Goal: Transaction & Acquisition: Purchase product/service

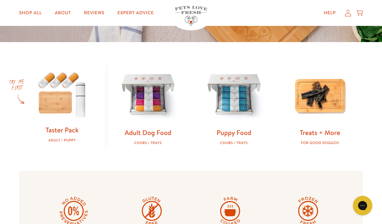
scroll to position [173, 0]
click at [152, 130] on link "Adult Dog Food" at bounding box center [148, 132] width 47 height 9
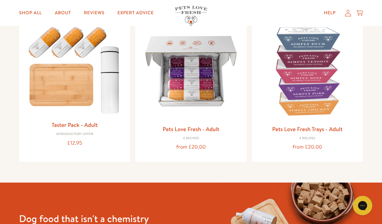
scroll to position [83, 0]
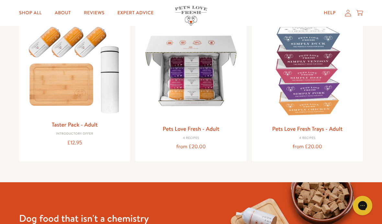
click at [330, 128] on link "Pets Love Fresh Trays - Adult" at bounding box center [307, 129] width 70 height 8
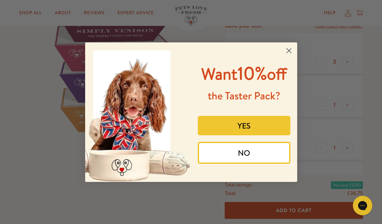
scroll to position [111, 0]
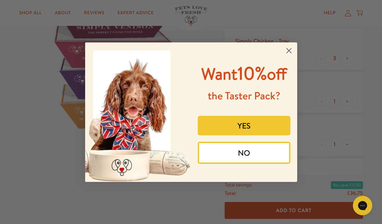
click at [256, 135] on button "YES" at bounding box center [244, 125] width 93 height 19
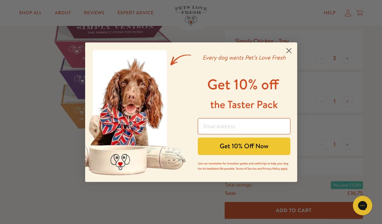
click at [249, 134] on input "Email Address" at bounding box center [244, 126] width 93 height 16
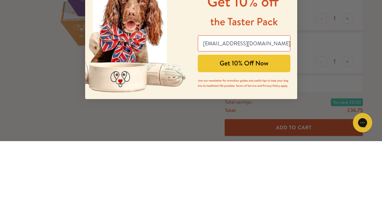
type input "denikerile@hotmail.com"
click at [255, 138] on button "Get 10% Off Now" at bounding box center [244, 146] width 93 height 17
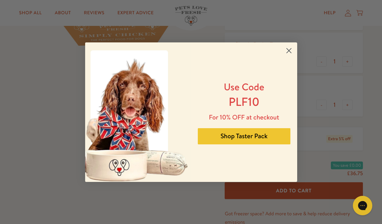
click at [286, 56] on circle "Close dialog" at bounding box center [288, 50] width 11 height 11
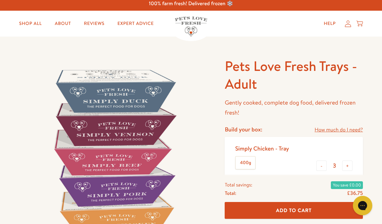
scroll to position [0, 0]
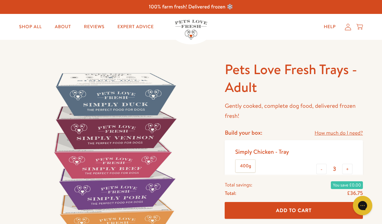
click at [26, 30] on link "Shop All" at bounding box center [30, 26] width 33 height 13
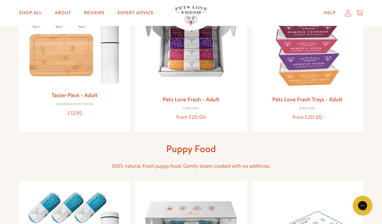
scroll to position [115, 0]
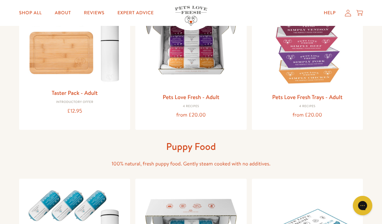
click at [214, 100] on link "Pets Love Fresh - Adult" at bounding box center [190, 97] width 57 height 8
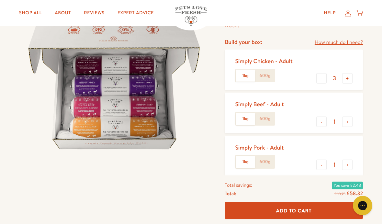
scroll to position [71, 0]
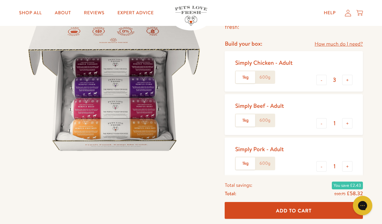
click at [267, 76] on label "600g" at bounding box center [264, 77] width 19 height 12
click at [0, 0] on input "600g" at bounding box center [0, 0] width 0 height 0
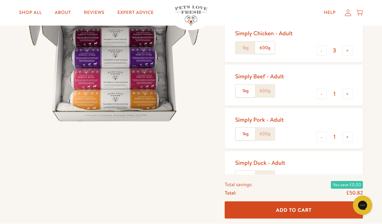
click at [269, 91] on label "600g" at bounding box center [264, 91] width 19 height 12
click at [0, 0] on input "600g" at bounding box center [0, 0] width 0 height 0
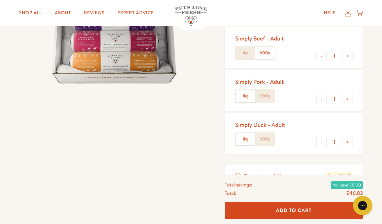
scroll to position [140, 0]
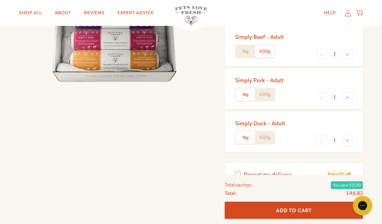
click at [268, 95] on label "600g" at bounding box center [264, 94] width 19 height 12
click at [0, 0] on input "600g" at bounding box center [0, 0] width 0 height 0
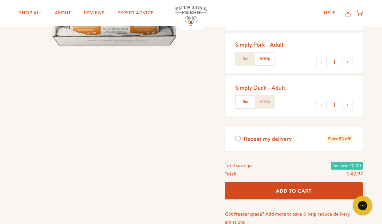
scroll to position [175, 0]
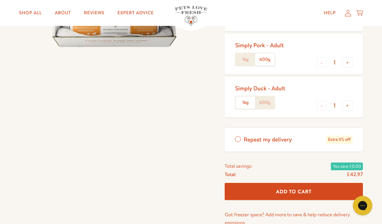
click at [267, 103] on label "600g" at bounding box center [264, 102] width 19 height 12
click at [0, 0] on input "600g" at bounding box center [0, 0] width 0 height 0
click at [243, 99] on label "1kg" at bounding box center [245, 102] width 19 height 12
click at [0, 0] on input "1kg" at bounding box center [0, 0] width 0 height 0
click at [248, 60] on label "1kg" at bounding box center [245, 59] width 19 height 12
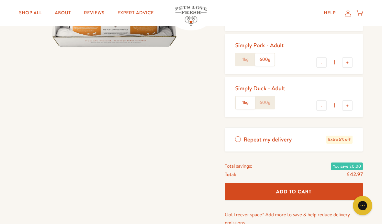
click at [0, 0] on input "1kg" at bounding box center [0, 0] width 0 height 0
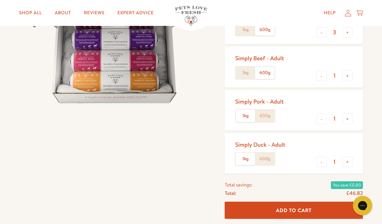
click at [243, 71] on label "1kg" at bounding box center [245, 73] width 19 height 12
click at [0, 0] on input "1kg" at bounding box center [0, 0] width 0 height 0
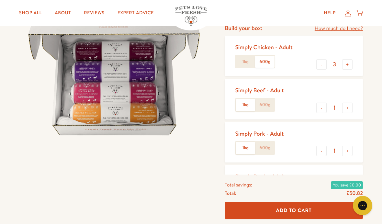
scroll to position [84, 0]
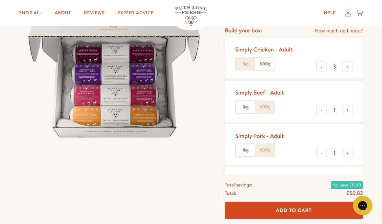
click at [244, 62] on label "1kg" at bounding box center [245, 64] width 19 height 12
click at [0, 0] on input "1kg" at bounding box center [0, 0] width 0 height 0
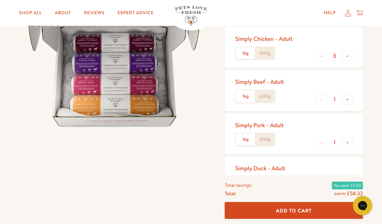
scroll to position [94, 0]
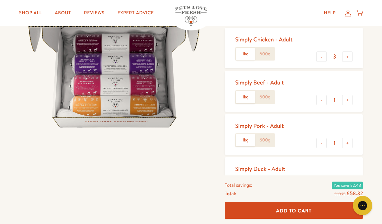
click at [265, 53] on label "600g" at bounding box center [264, 54] width 19 height 12
click at [0, 0] on input "600g" at bounding box center [0, 0] width 0 height 0
click at [268, 97] on label "600g" at bounding box center [264, 97] width 19 height 12
click at [0, 0] on input "600g" at bounding box center [0, 0] width 0 height 0
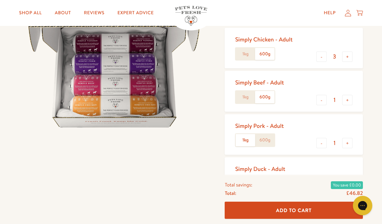
click at [269, 141] on label "600g" at bounding box center [264, 140] width 19 height 12
click at [0, 0] on input "600g" at bounding box center [0, 0] width 0 height 0
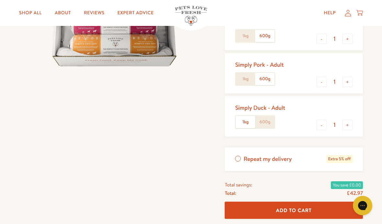
scroll to position [157, 0]
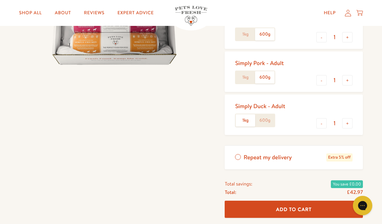
click at [269, 120] on label "600g" at bounding box center [264, 120] width 19 height 12
click at [0, 0] on input "600g" at bounding box center [0, 0] width 0 height 0
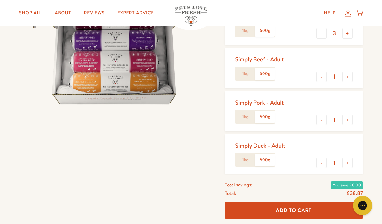
scroll to position [117, 0]
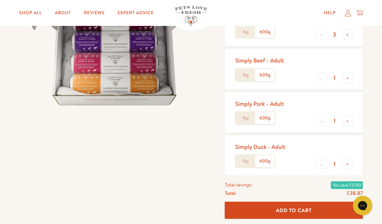
click at [324, 79] on button "-" at bounding box center [321, 78] width 10 height 10
type input "0"
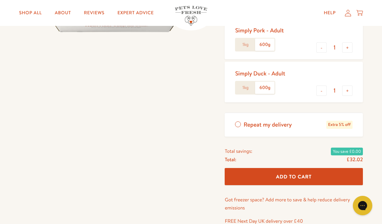
scroll to position [190, 0]
click at [348, 91] on button "+" at bounding box center [347, 90] width 10 height 10
type input "2"
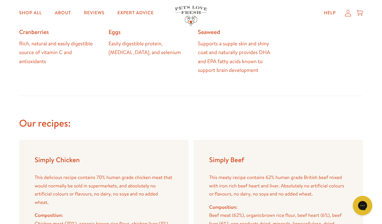
scroll to position [649, 0]
